Goal: Transaction & Acquisition: Subscribe to service/newsletter

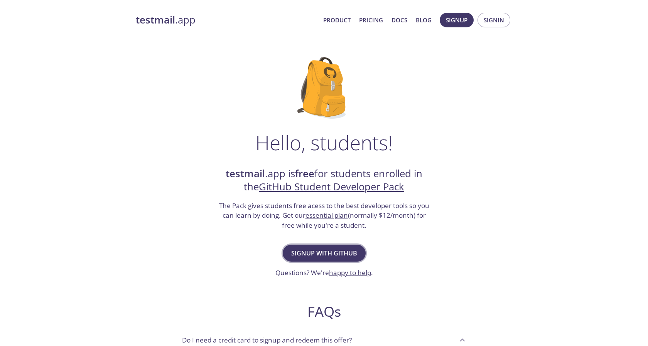
click at [311, 255] on span "Signup with GitHub" at bounding box center [324, 253] width 66 height 11
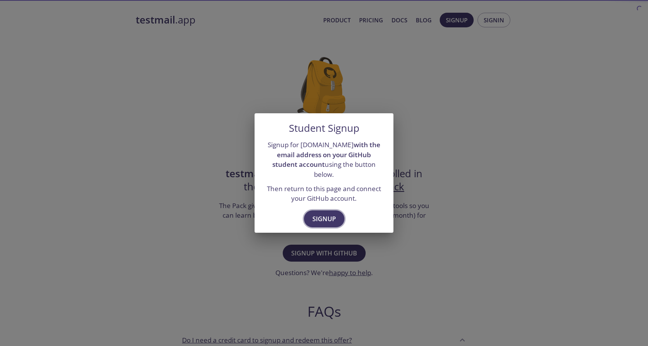
click at [328, 214] on span "Signup" at bounding box center [324, 219] width 24 height 11
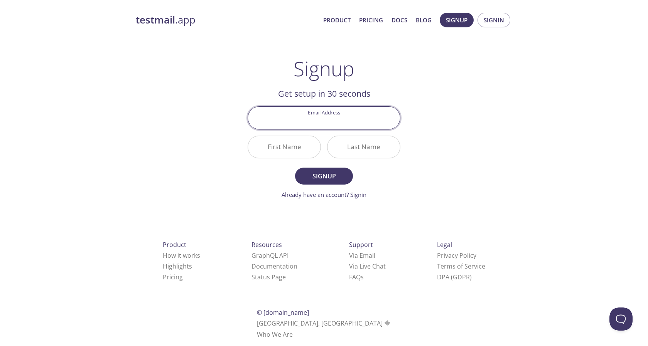
click at [326, 127] on input "Email Address" at bounding box center [324, 118] width 152 height 22
type input "[EMAIL_ADDRESS][DOMAIN_NAME]"
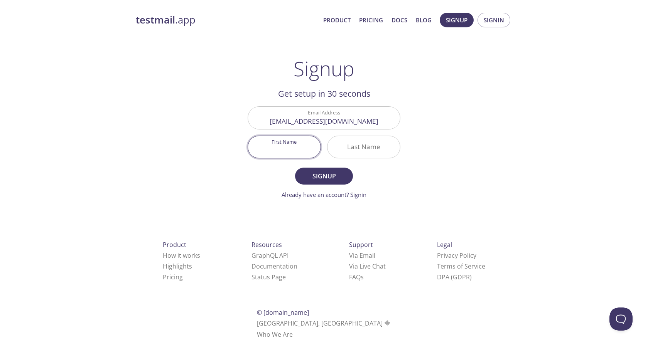
click at [289, 146] on input "First Name" at bounding box center [284, 147] width 72 height 22
type input "[PERSON_NAME]"
click at [295, 168] on button "Signup" at bounding box center [324, 176] width 58 height 17
click at [358, 147] on input "Last Name Required" at bounding box center [363, 147] width 72 height 22
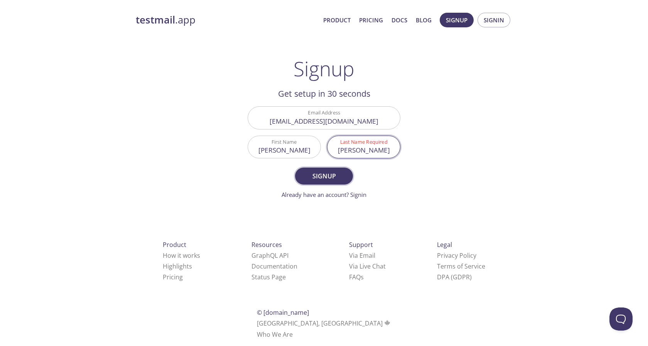
type input "[PERSON_NAME]"
click at [337, 176] on span "Signup" at bounding box center [323, 176] width 41 height 11
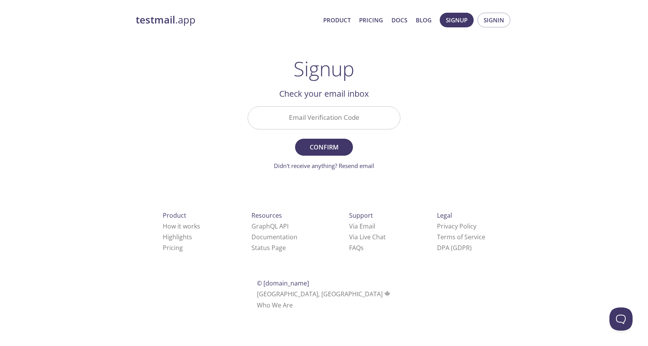
click at [361, 104] on div "Email Verification Code" at bounding box center [323, 117] width 159 height 29
click at [356, 114] on input "Email Verification Code" at bounding box center [324, 118] width 152 height 22
paste input "[URL][DOMAIN_NAME]"
type input "[URL][DOMAIN_NAME]"
paste input "72S25U5"
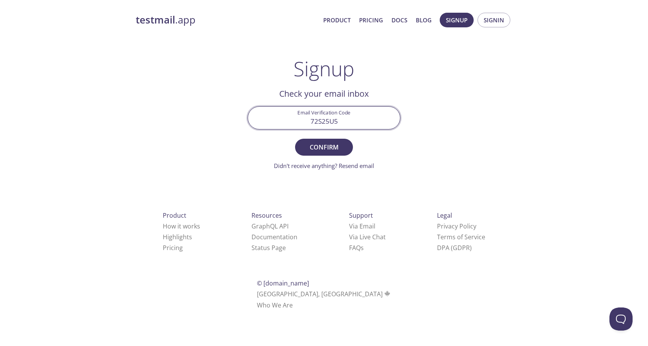
type input "72S25U5"
click at [295, 139] on button "Confirm" at bounding box center [324, 147] width 58 height 17
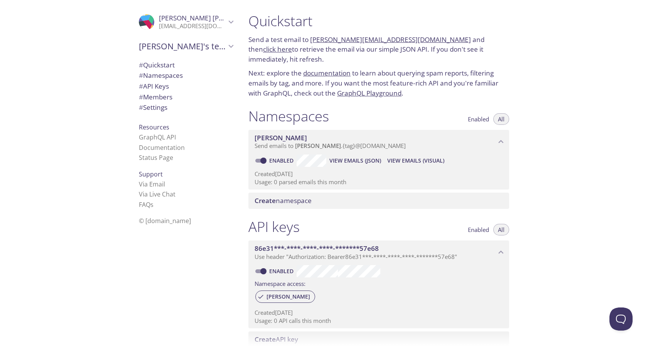
click at [384, 42] on link "bliek.test@inbox.testmail.app" at bounding box center [390, 39] width 161 height 9
click at [292, 45] on link "click here" at bounding box center [277, 49] width 29 height 9
click at [212, 47] on span "Ralph Kris's team" at bounding box center [182, 46] width 87 height 11
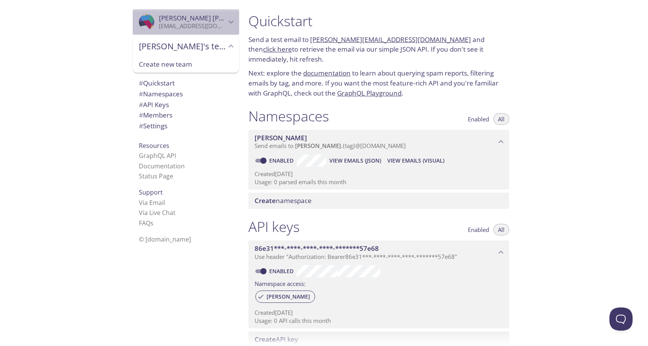
click at [142, 26] on icon "Ralph Kris Enrique" at bounding box center [143, 23] width 17 height 7
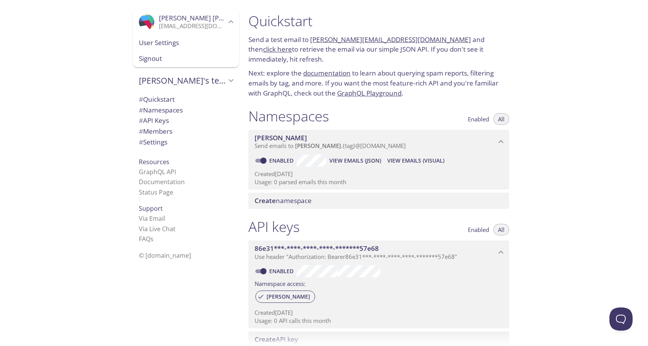
click at [291, 68] on p "Next: explore the documentation to learn about querying spam reports, filtering…" at bounding box center [378, 83] width 261 height 30
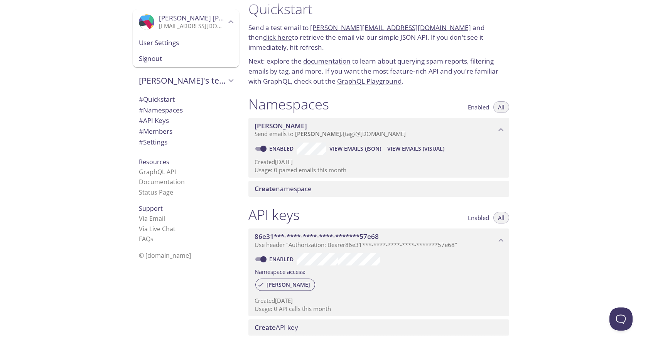
click at [192, 96] on span "# Quickstart" at bounding box center [186, 99] width 94 height 10
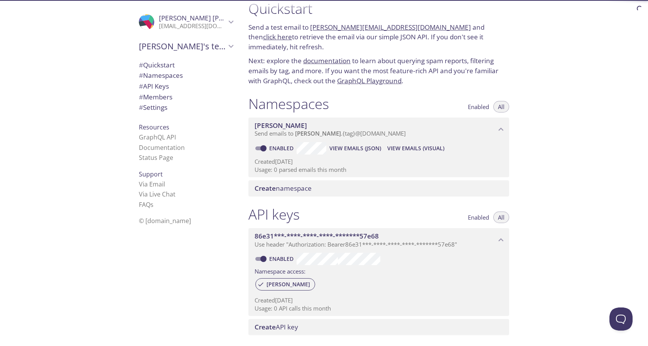
click at [185, 75] on span "# Namespaces" at bounding box center [186, 76] width 94 height 10
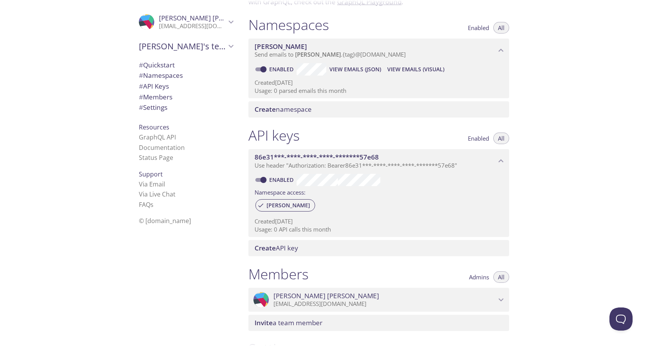
scroll to position [98, 0]
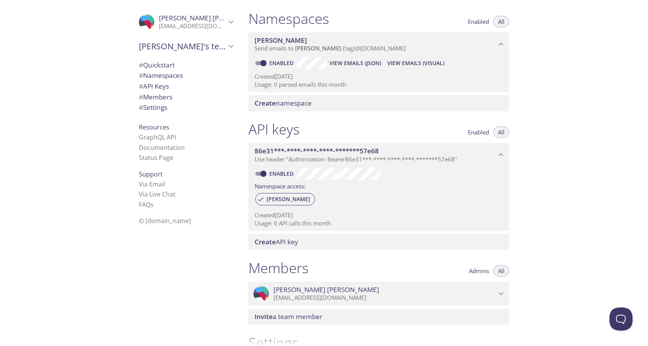
click at [182, 80] on span "# Namespaces" at bounding box center [186, 76] width 94 height 10
click at [182, 84] on span "# API Keys" at bounding box center [186, 86] width 94 height 10
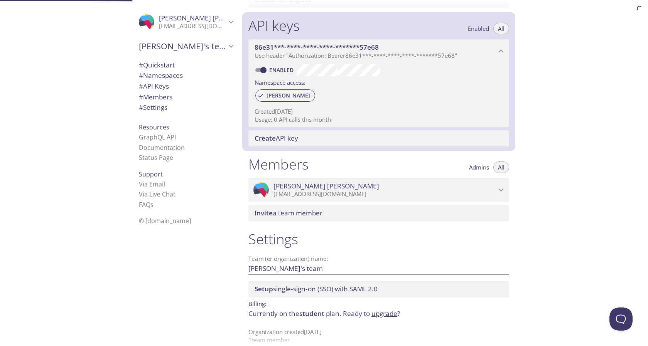
scroll to position [202, 0]
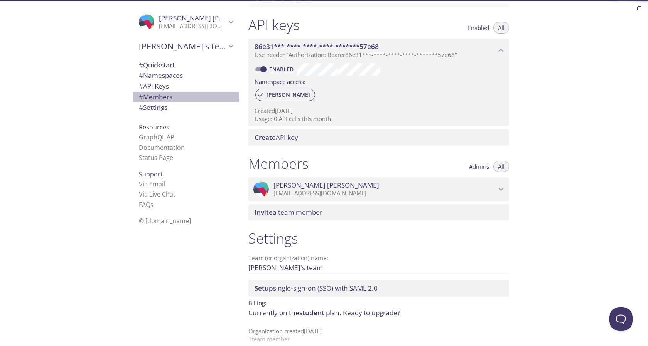
click at [179, 94] on span "# Members" at bounding box center [186, 97] width 94 height 10
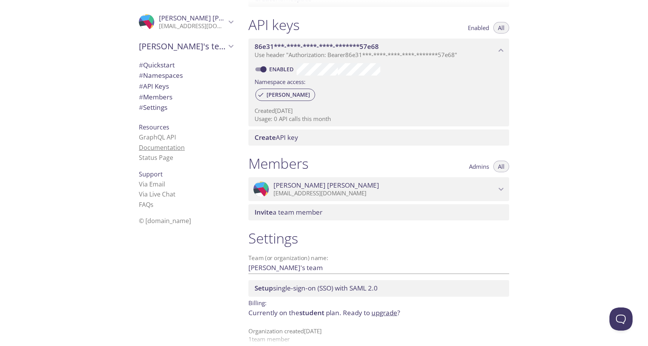
click at [177, 151] on link "Documentation" at bounding box center [162, 147] width 46 height 8
